Goal: Find specific page/section: Find specific page/section

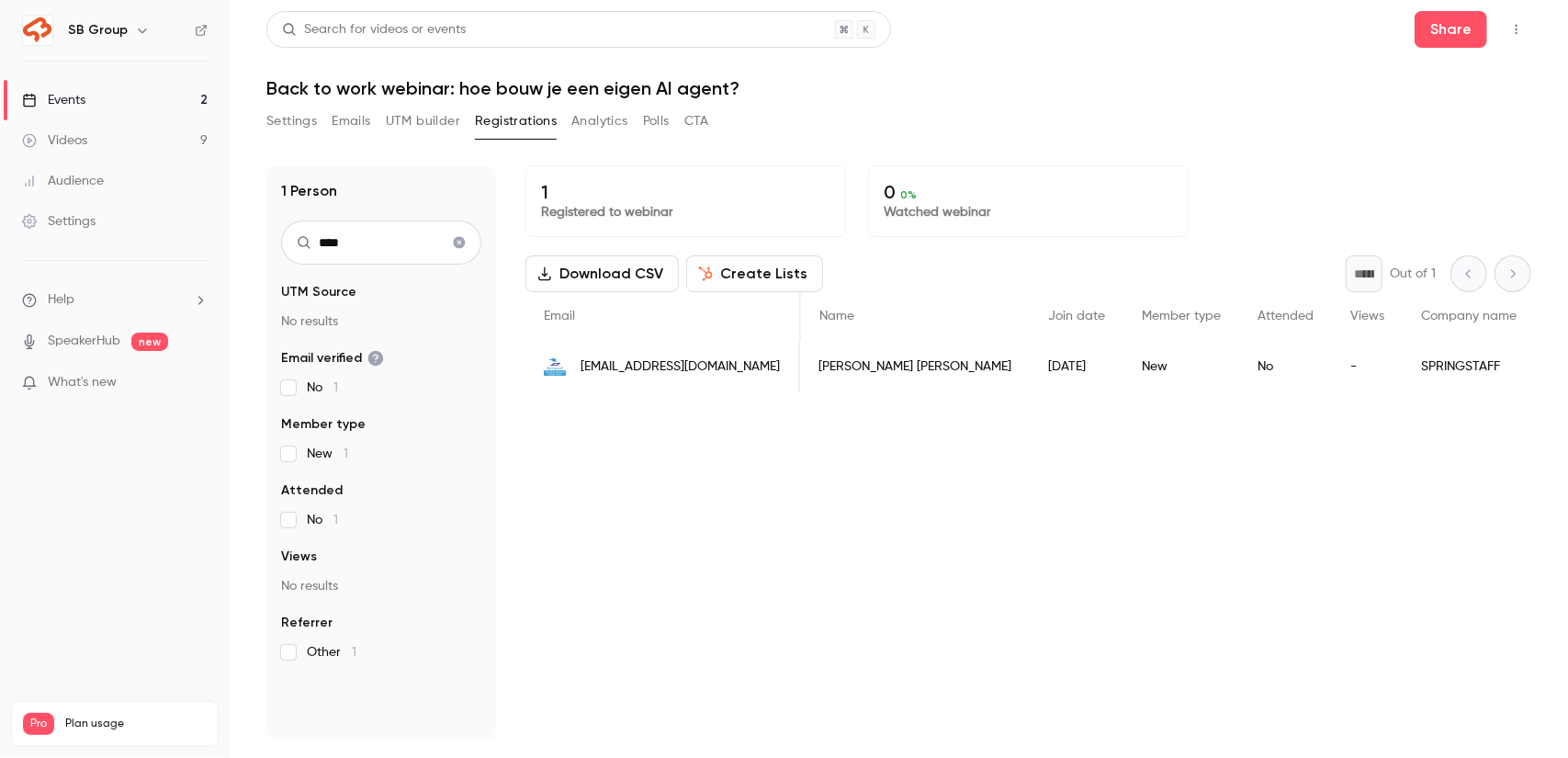
scroll to position [0, 186]
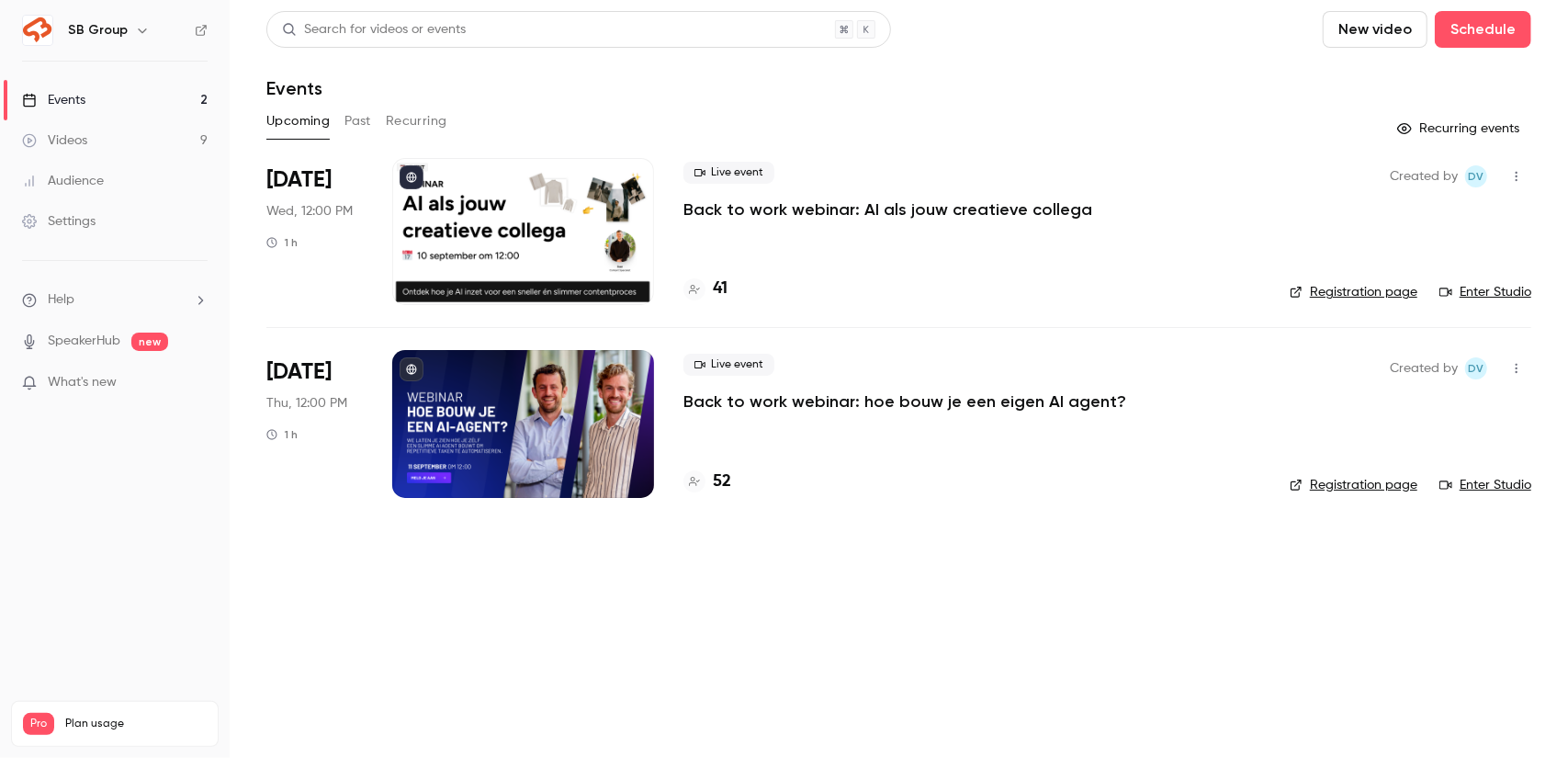
click at [123, 27] on div "SB Group" at bounding box center [124, 30] width 112 height 22
click at [139, 31] on icon "button" at bounding box center [142, 30] width 8 height 5
click at [100, 178] on link "Billing Pro" at bounding box center [153, 170] width 276 height 52
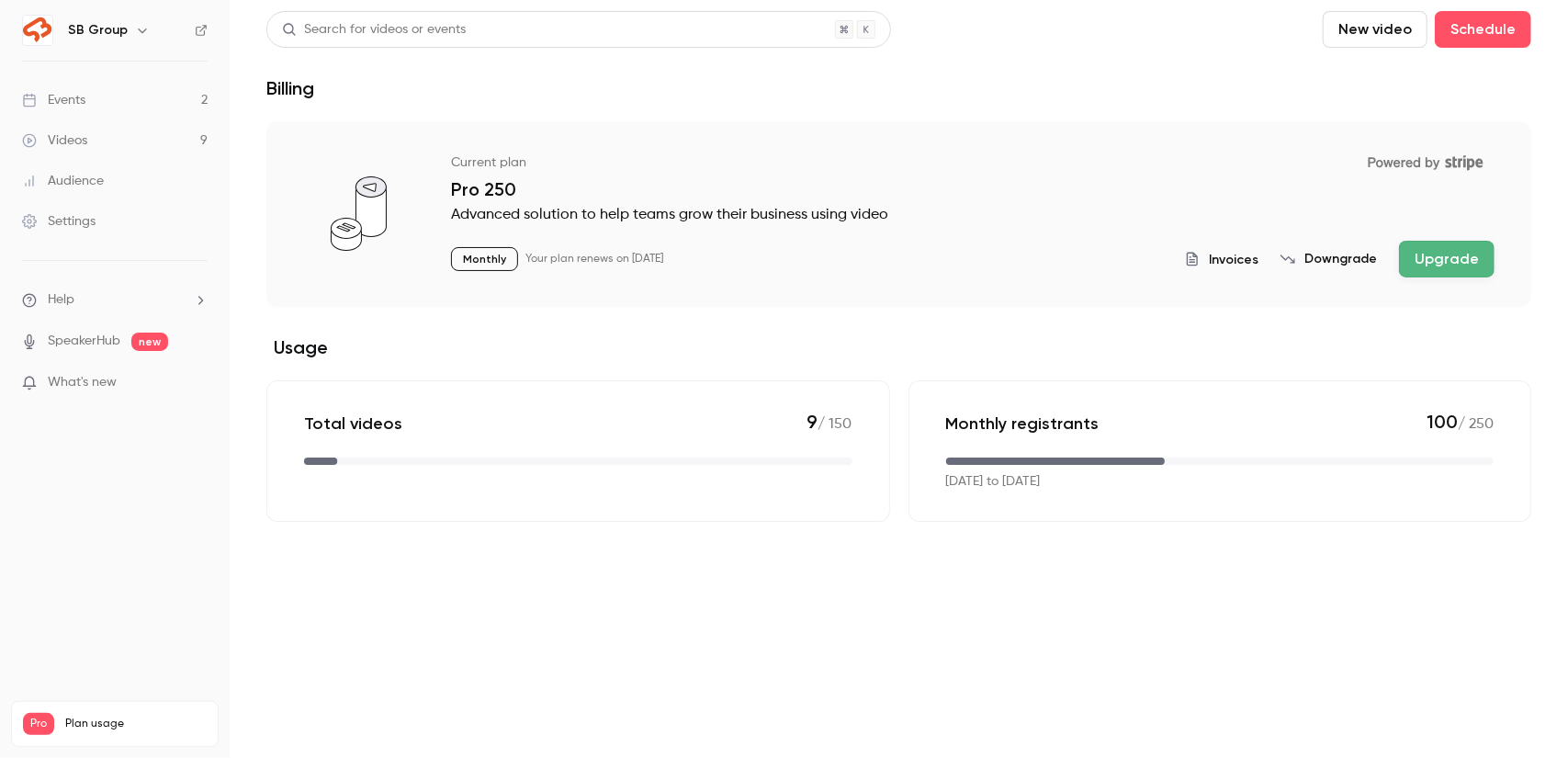
click at [104, 30] on h6 "SB Group" at bounding box center [98, 30] width 60 height 19
